Goal: Information Seeking & Learning: Learn about a topic

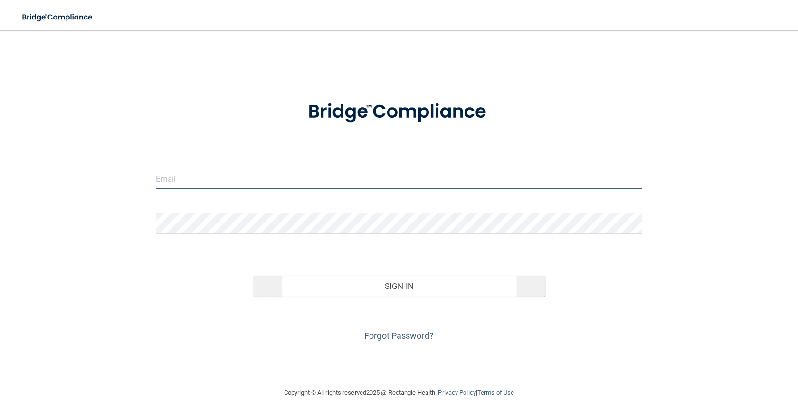
type input "[PERSON_NAME][EMAIL_ADDRESS][DOMAIN_NAME]"
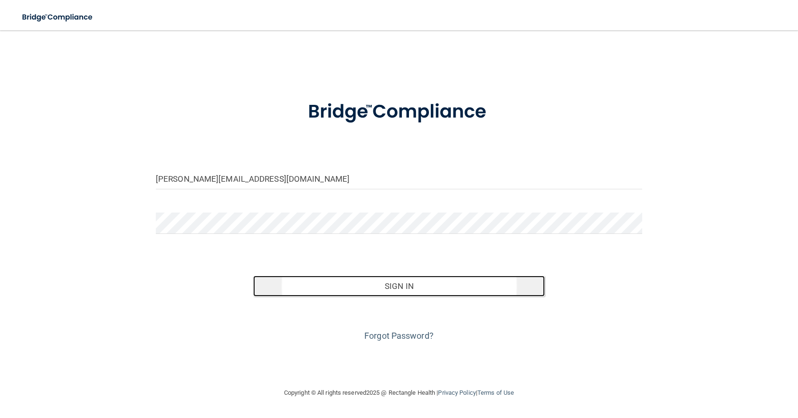
click at [401, 286] on button "Sign In" at bounding box center [399, 286] width 292 height 21
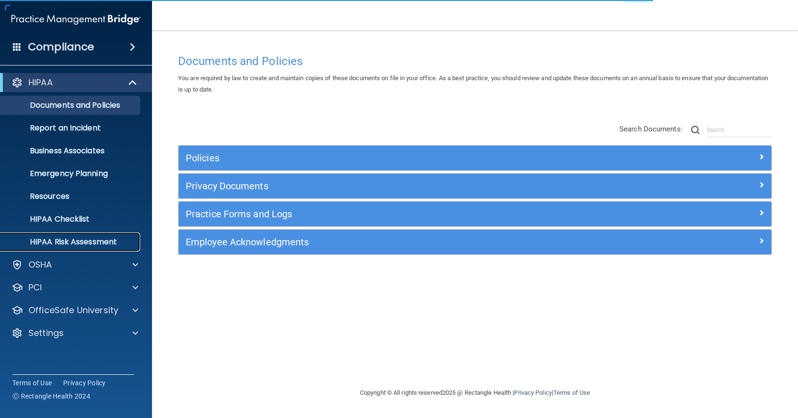
click at [75, 240] on p "HIPAA Risk Assessment" at bounding box center [71, 241] width 130 height 9
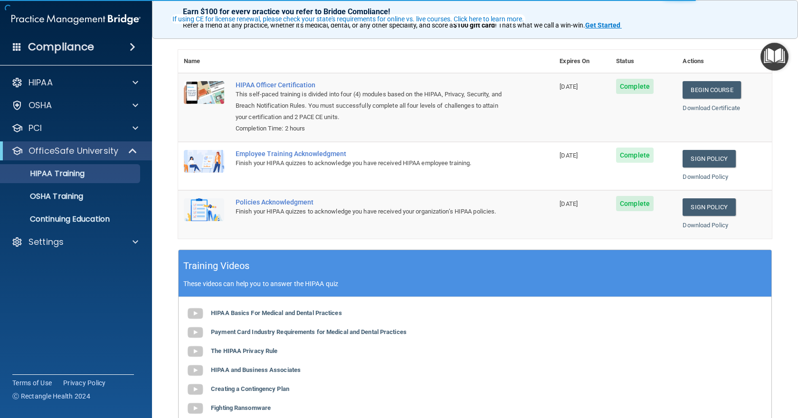
scroll to position [95, 0]
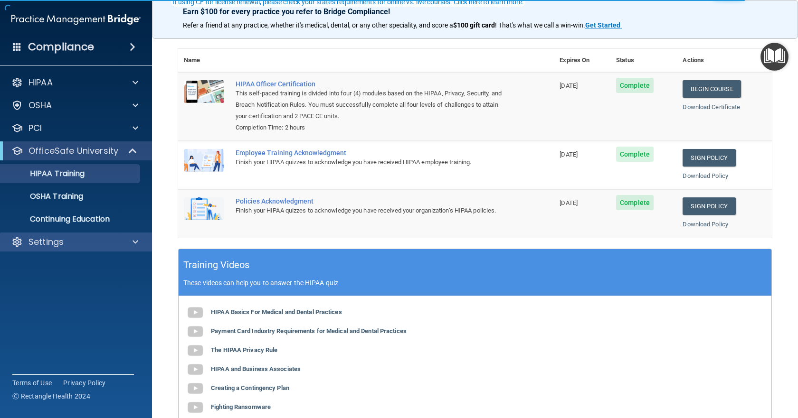
click at [55, 248] on div "Settings" at bounding box center [76, 242] width 152 height 19
click at [124, 245] on div at bounding box center [134, 242] width 24 height 11
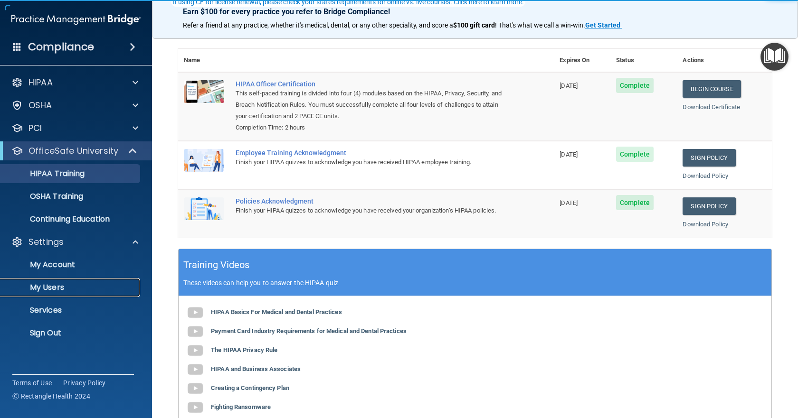
click at [68, 289] on p "My Users" at bounding box center [71, 287] width 130 height 9
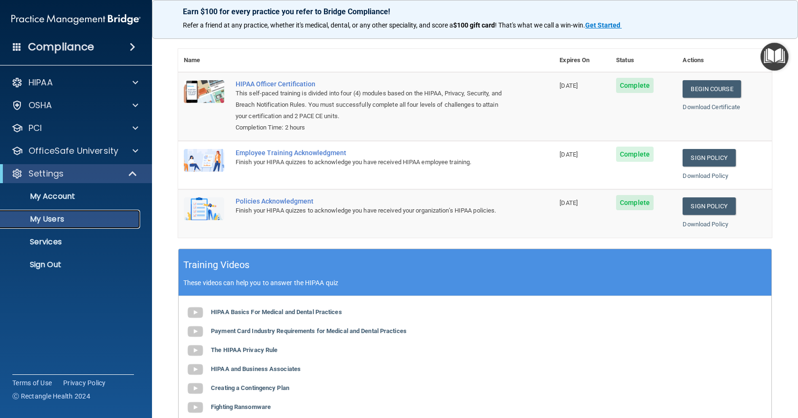
select select "20"
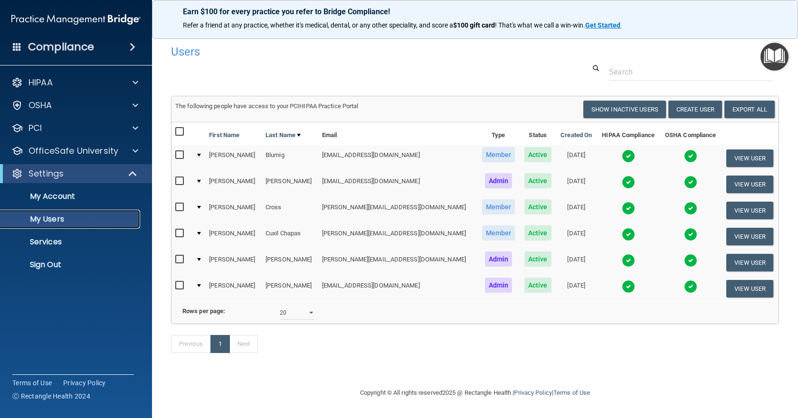
scroll to position [2, 0]
click at [55, 223] on p "My Users" at bounding box center [71, 219] width 130 height 9
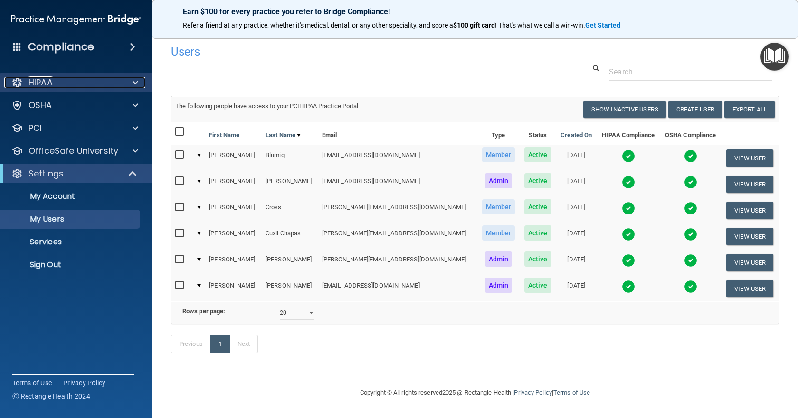
click at [79, 87] on div "HIPAA" at bounding box center [63, 82] width 118 height 11
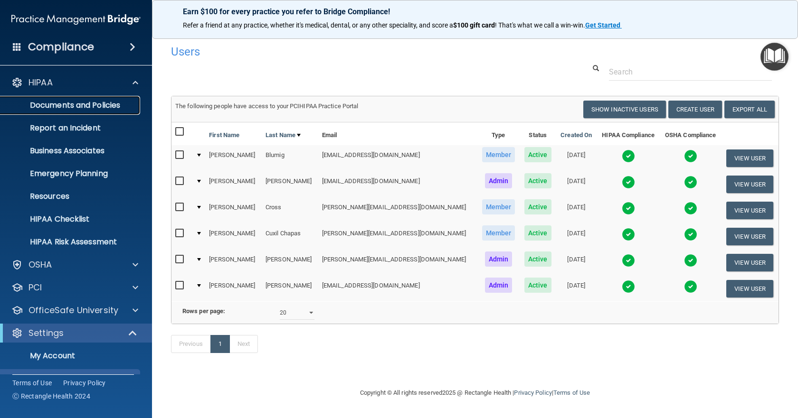
click at [84, 104] on p "Documents and Policies" at bounding box center [71, 105] width 130 height 9
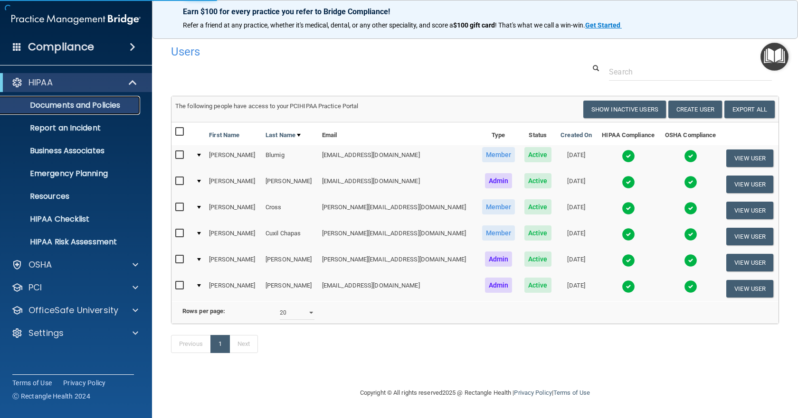
click at [83, 106] on p "Documents and Policies" at bounding box center [71, 105] width 130 height 9
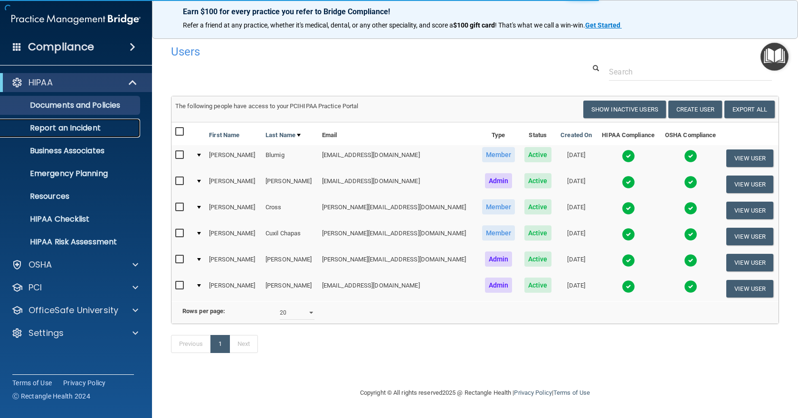
click at [51, 128] on p "Report an Incident" at bounding box center [71, 127] width 130 height 9
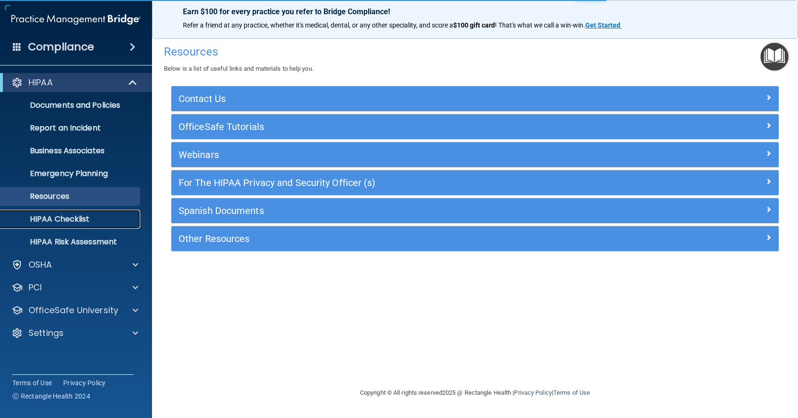
click at [65, 219] on p "HIPAA Checklist" at bounding box center [71, 219] width 130 height 9
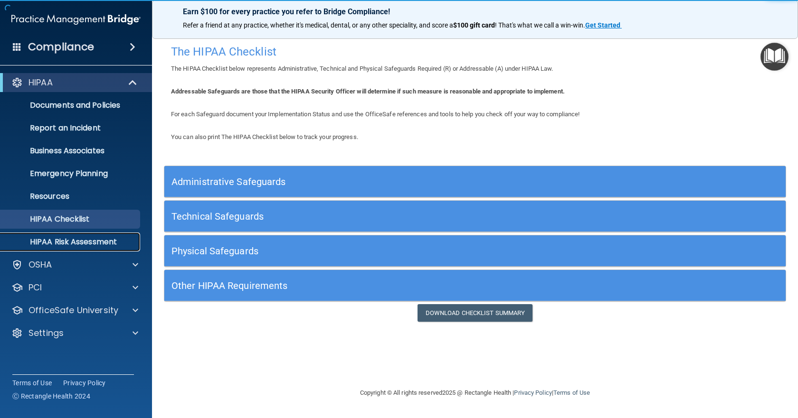
click at [63, 242] on p "HIPAA Risk Assessment" at bounding box center [71, 241] width 130 height 9
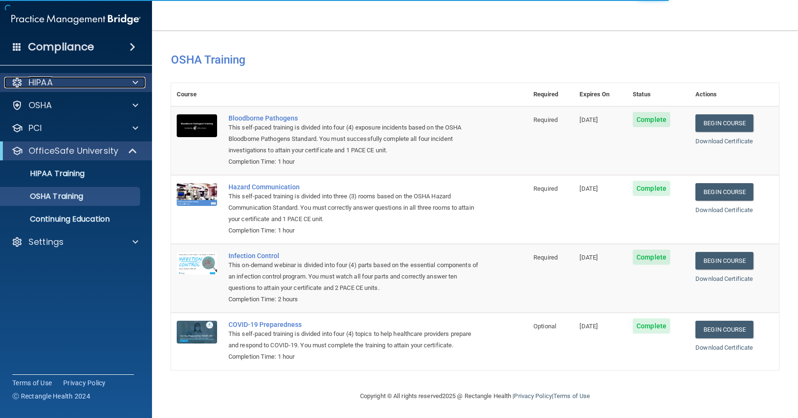
click at [93, 80] on div "HIPAA" at bounding box center [63, 82] width 118 height 11
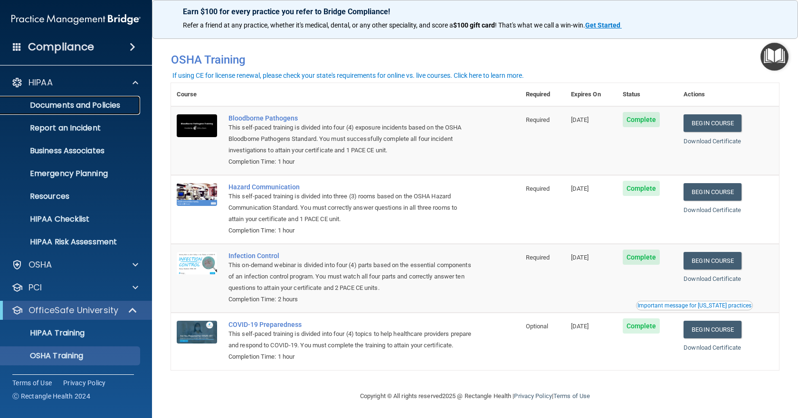
click at [51, 102] on p "Documents and Policies" at bounding box center [71, 105] width 130 height 9
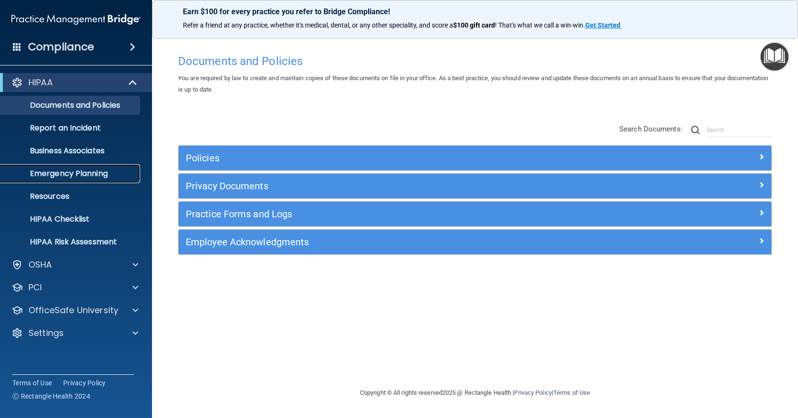
click at [69, 176] on p "Emergency Planning" at bounding box center [71, 173] width 130 height 9
